Goal: Find specific page/section: Find specific page/section

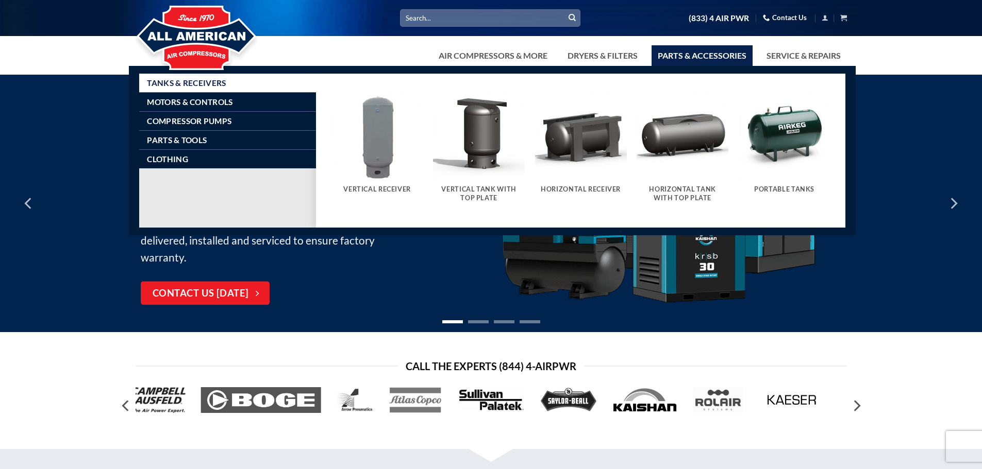
click at [695, 59] on link "Parts & Accessories" at bounding box center [701, 55] width 101 height 21
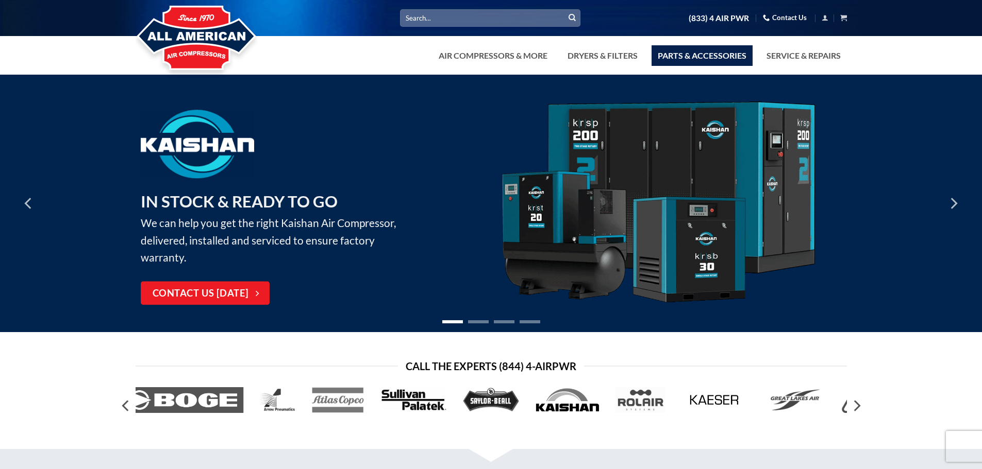
click at [698, 52] on link "Parts & Accessories" at bounding box center [701, 55] width 101 height 21
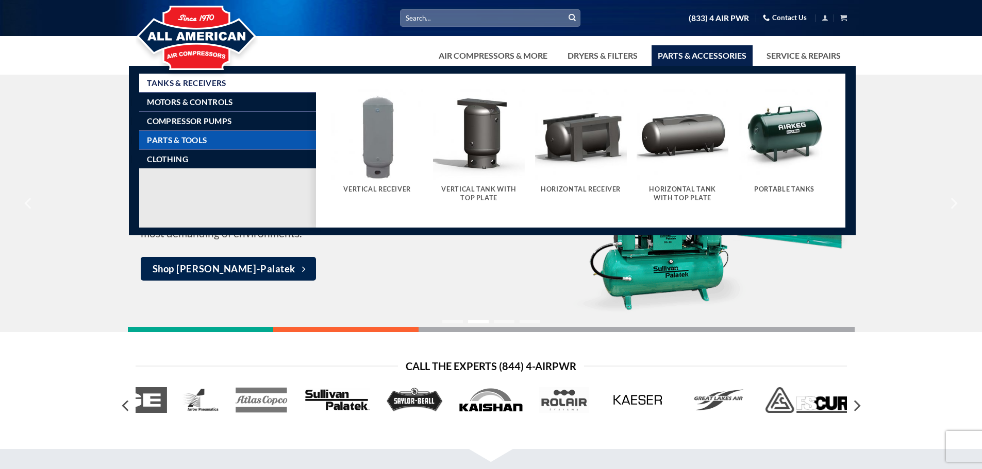
click at [188, 138] on span "Parts & Tools" at bounding box center [177, 140] width 60 height 8
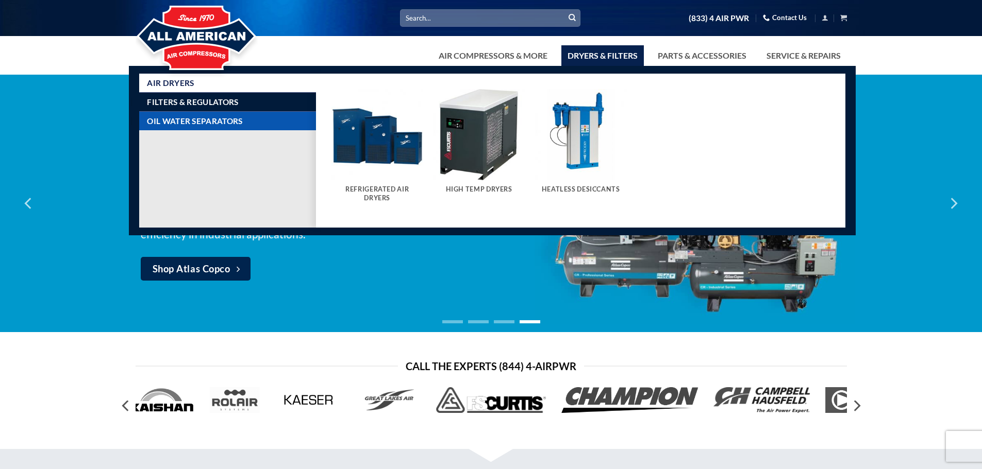
click at [175, 117] on span "Oil Water Separators" at bounding box center [194, 121] width 95 height 8
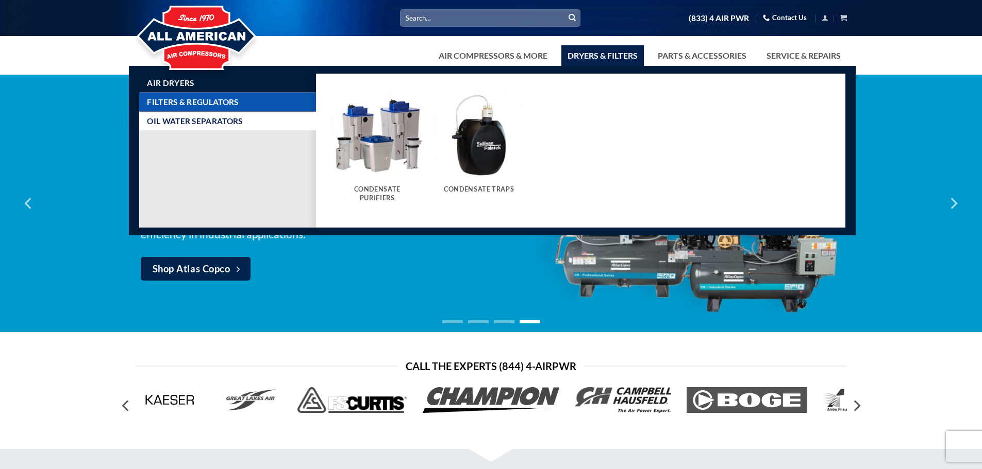
click at [201, 99] on span "Filters & Regulators" at bounding box center [192, 102] width 91 height 8
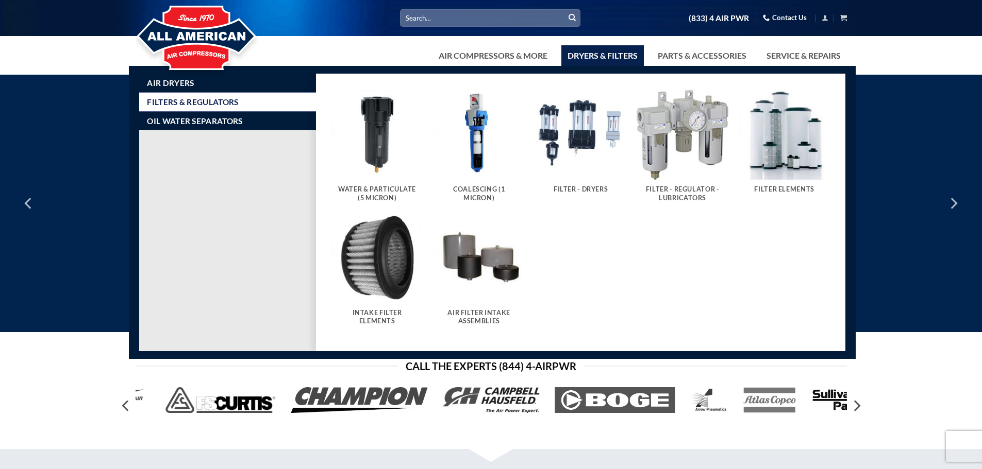
click at [470, 143] on img "Visit product category Coalescing (1 Micron)" at bounding box center [479, 135] width 92 height 92
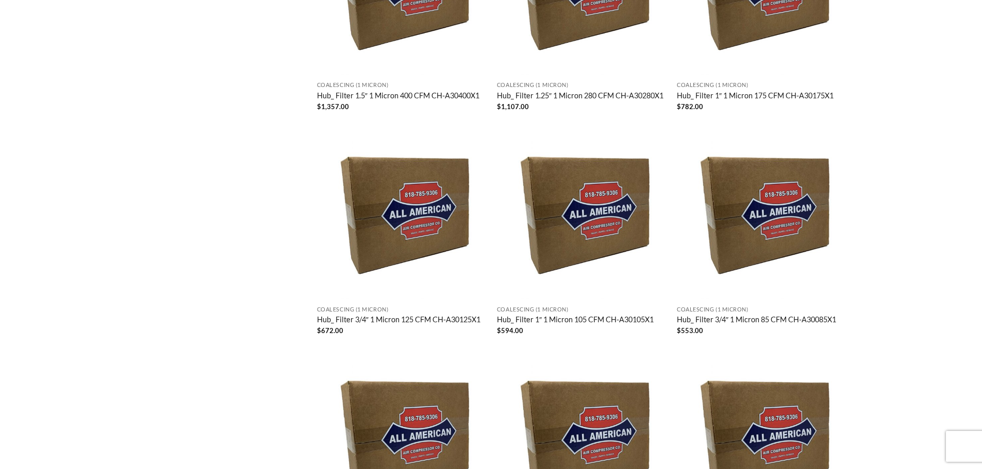
scroll to position [1185, 0]
